Goal: Navigation & Orientation: Find specific page/section

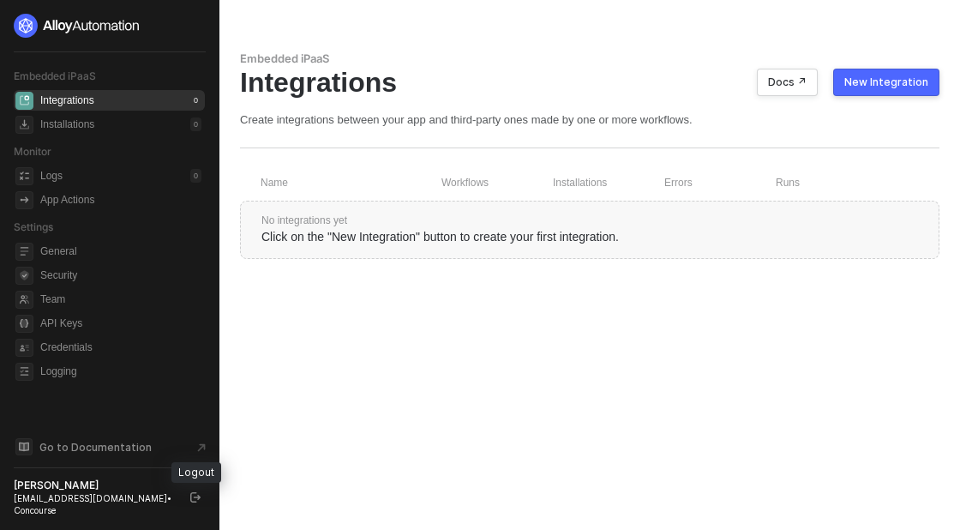
click at [195, 501] on icon "logout" at bounding box center [195, 497] width 10 height 10
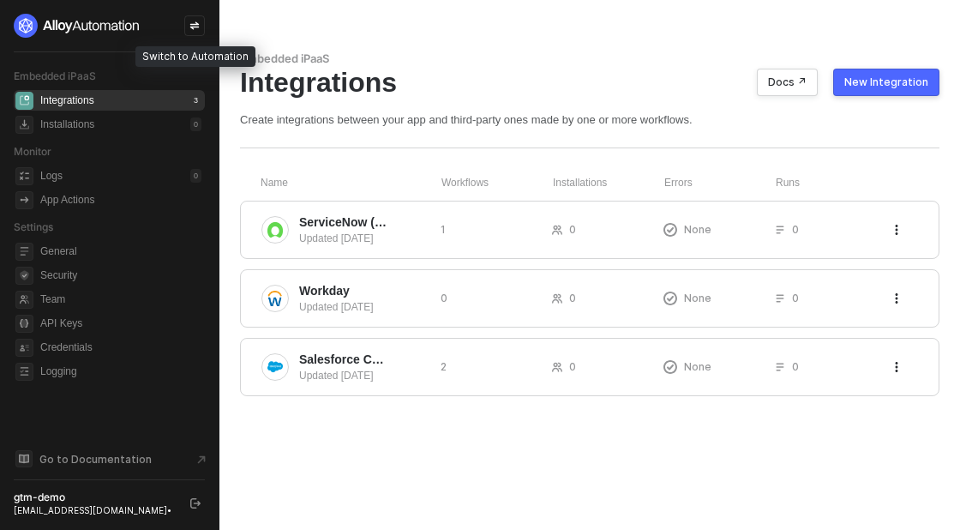
click at [199, 24] on icon "icon-swap" at bounding box center [194, 26] width 10 height 10
